Goal: Information Seeking & Learning: Learn about a topic

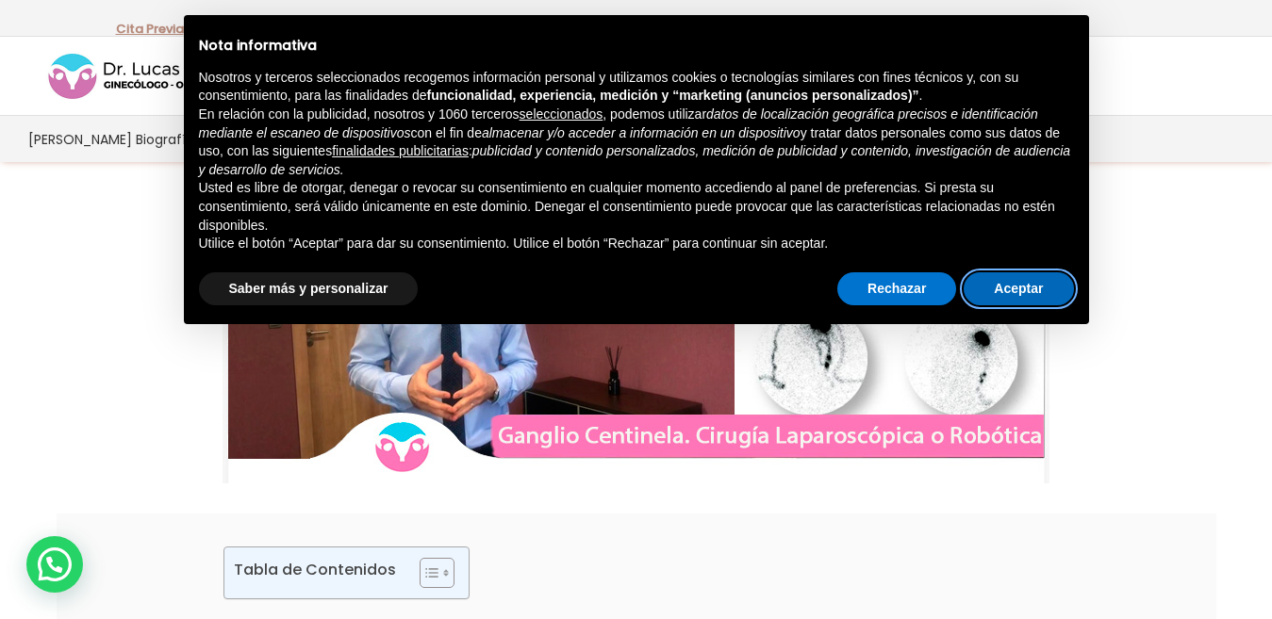
click at [994, 288] on button "Aceptar" at bounding box center [1017, 289] width 109 height 34
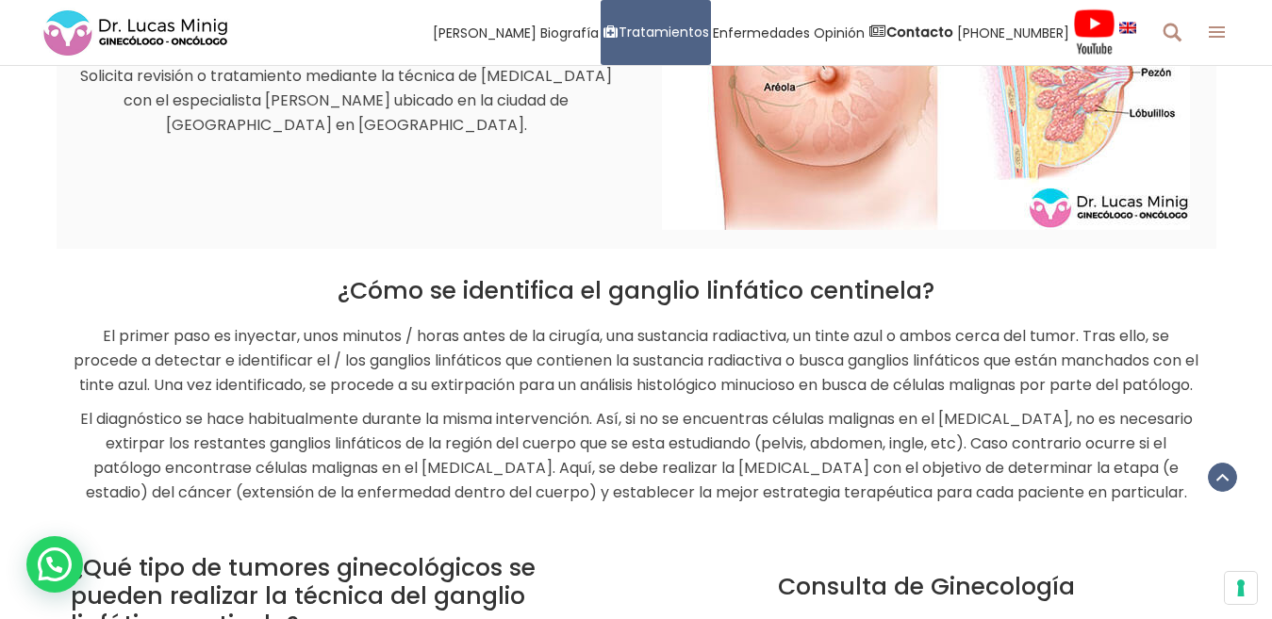
scroll to position [2074, 0]
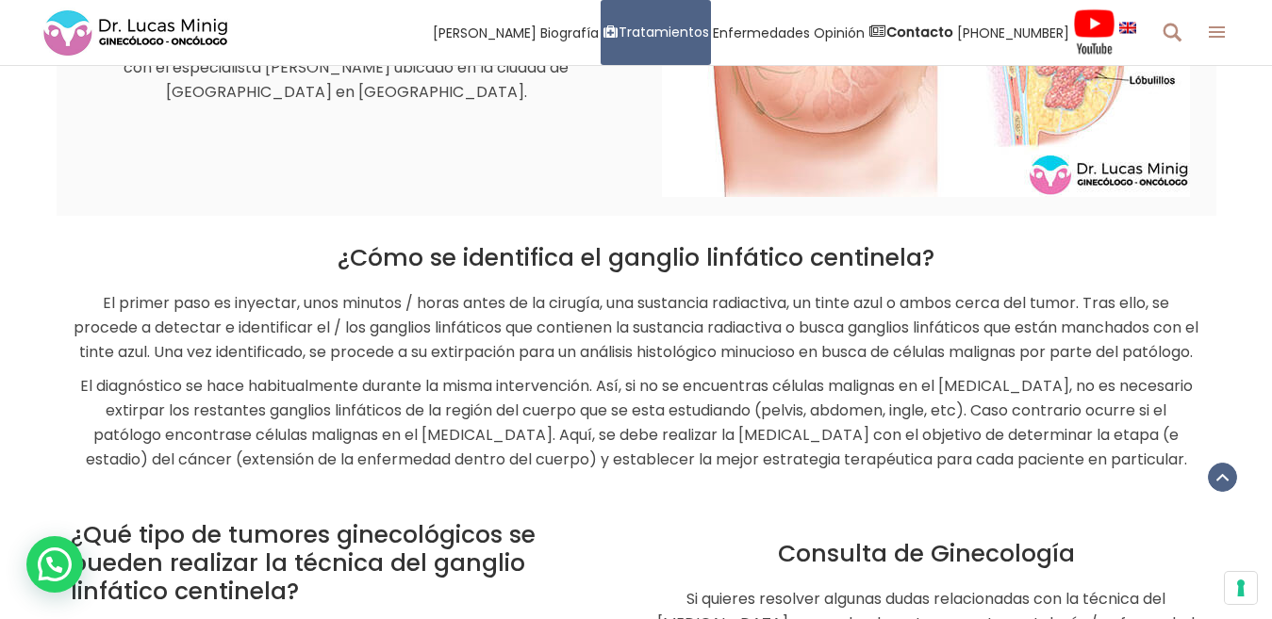
click at [90, 304] on p "El primer paso es inyectar, unos minutos / horas antes de la cirugía, una susta…" at bounding box center [636, 328] width 1131 height 74
drag, startPoint x: 93, startPoint y: 304, endPoint x: 1191, endPoint y: 489, distance: 1113.7
click at [1191, 472] on div "¿Cómo se identifica el ganglio linfático centinela? El primer paso es inyectar,…" at bounding box center [636, 358] width 1131 height 228
copy div "Lo ipsumd sita co adipisci, elit seddoei / tempo incid ut la etdolor, mag aliqu…"
click at [561, 472] on p "El diagnóstico se hace habitualmente durante la misma intervención. Así, si no …" at bounding box center [636, 423] width 1131 height 98
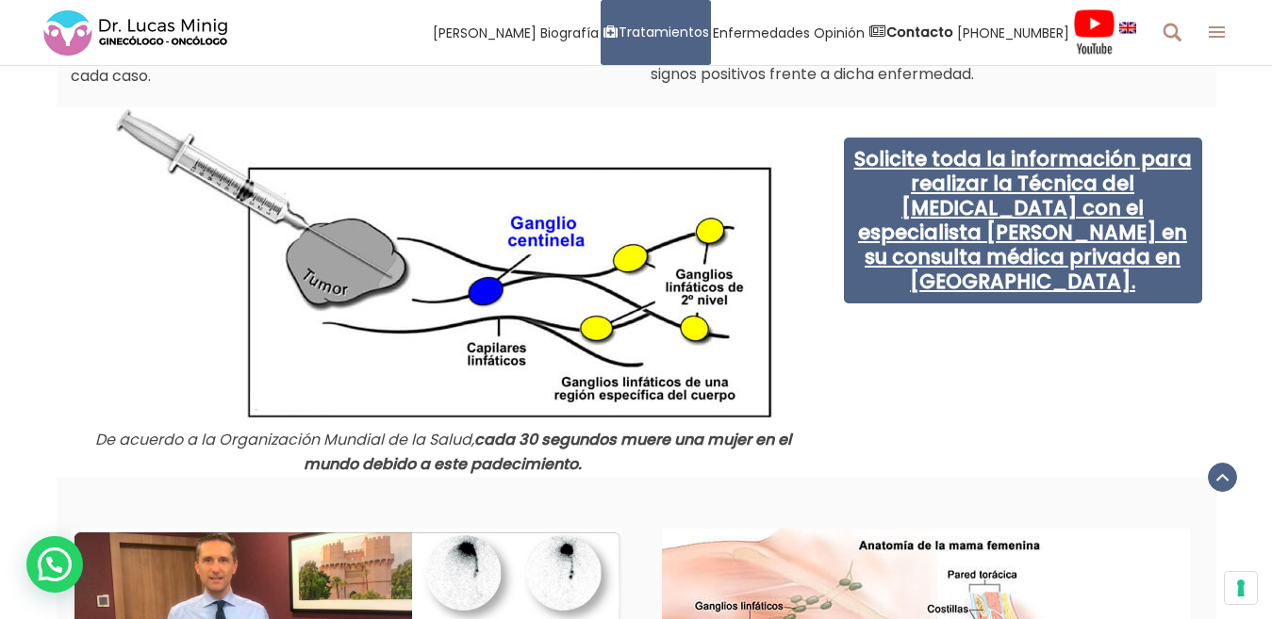
scroll to position [1320, 0]
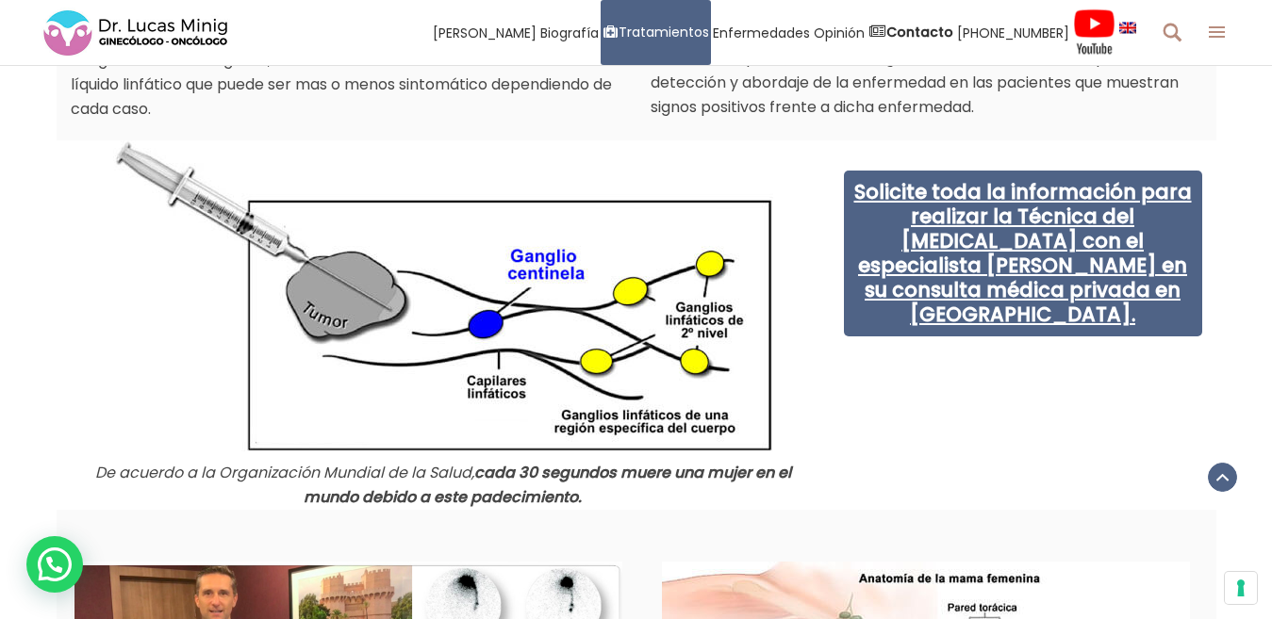
click at [571, 357] on img at bounding box center [443, 295] width 660 height 311
click at [400, 198] on img at bounding box center [443, 295] width 660 height 311
drag, startPoint x: 791, startPoint y: 379, endPoint x: 675, endPoint y: 403, distance: 118.5
click at [675, 403] on div at bounding box center [443, 295] width 745 height 311
